Goal: Task Accomplishment & Management: Use online tool/utility

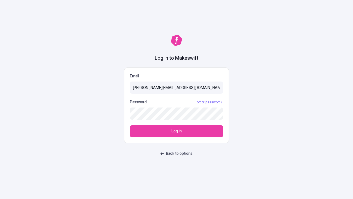
type input "[PERSON_NAME][EMAIL_ADDRESS][DOMAIN_NAME]"
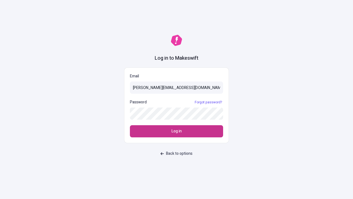
click at [177, 131] on span "Log in" at bounding box center [177, 131] width 10 height 6
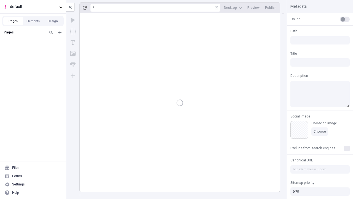
type input "/deep-link-tenuis"
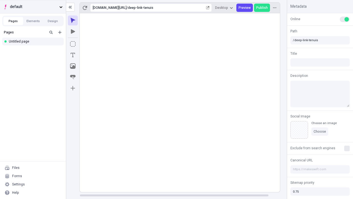
click at [33, 7] on span "default" at bounding box center [33, 7] width 47 height 6
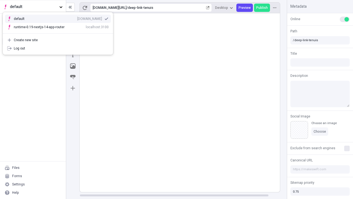
click at [58, 40] on div "Create new site" at bounding box center [61, 40] width 95 height 4
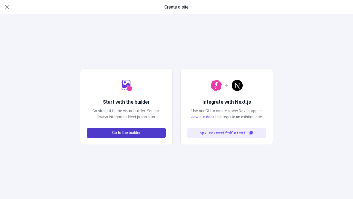
click at [126, 133] on span "Go to the builder" at bounding box center [126, 133] width 28 height 6
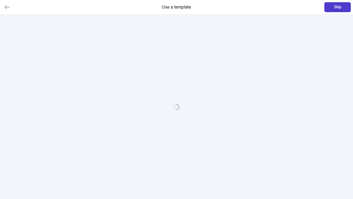
click at [338, 7] on span "Skip" at bounding box center [337, 7] width 7 height 6
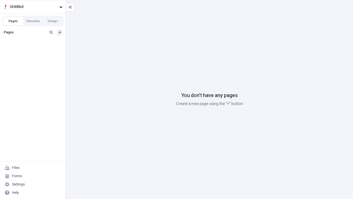
click at [60, 32] on icon "Add new" at bounding box center [59, 32] width 3 height 3
click at [35, 50] on div "Blank page" at bounding box center [34, 50] width 53 height 8
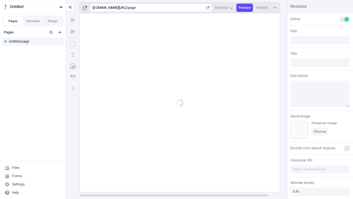
type input "/page"
click at [263, 8] on span "Publish" at bounding box center [263, 8] width 12 height 4
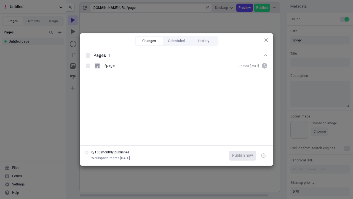
click at [149, 41] on button "Changes" at bounding box center [149, 41] width 27 height 8
click at [88, 56] on div at bounding box center [88, 55] width 4 height 4
checkbox input "true"
click at [264, 155] on icon "button" at bounding box center [263, 156] width 1 height 2
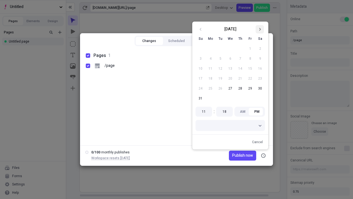
click at [260, 29] on icon "Go to next month" at bounding box center [259, 29] width 3 height 3
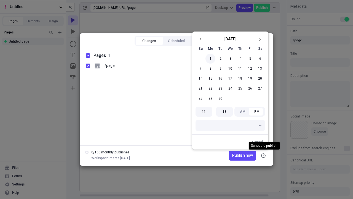
click at [211, 59] on button "1" at bounding box center [211, 59] width 10 height 10
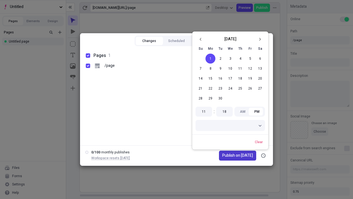
click at [235, 155] on span "Publish on 9/1/2025" at bounding box center [238, 155] width 31 height 6
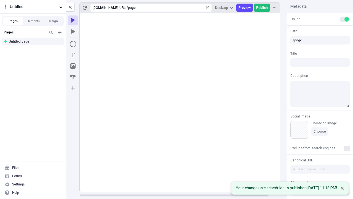
click at [263, 8] on span "Publish" at bounding box center [263, 8] width 12 height 4
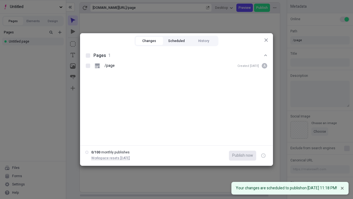
click at [177, 41] on button "Scheduled" at bounding box center [176, 41] width 27 height 8
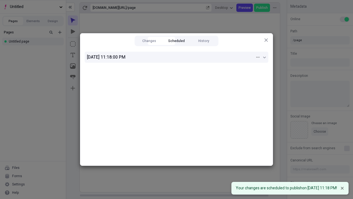
click at [177, 57] on div "9/1/2025, 11:18:00 PM" at bounding box center [171, 57] width 168 height 7
